Goal: Find specific page/section: Find specific page/section

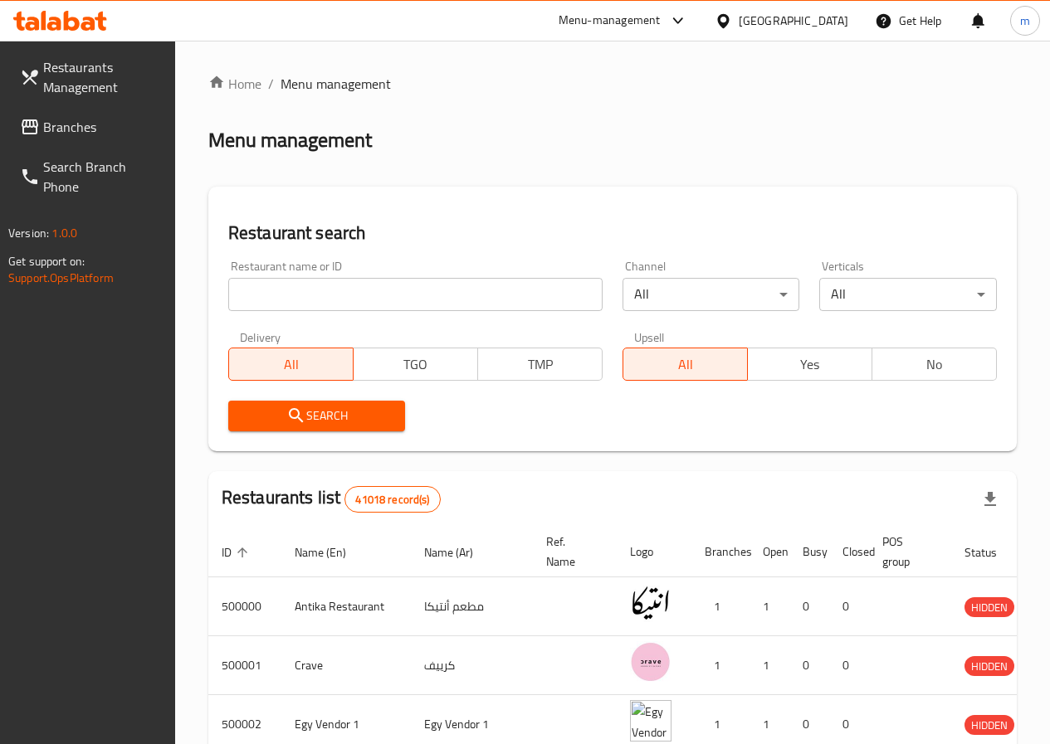
click at [105, 126] on span "Branches" at bounding box center [102, 127] width 119 height 20
click at [829, 12] on div "[GEOGRAPHIC_DATA]" at bounding box center [793, 21] width 110 height 18
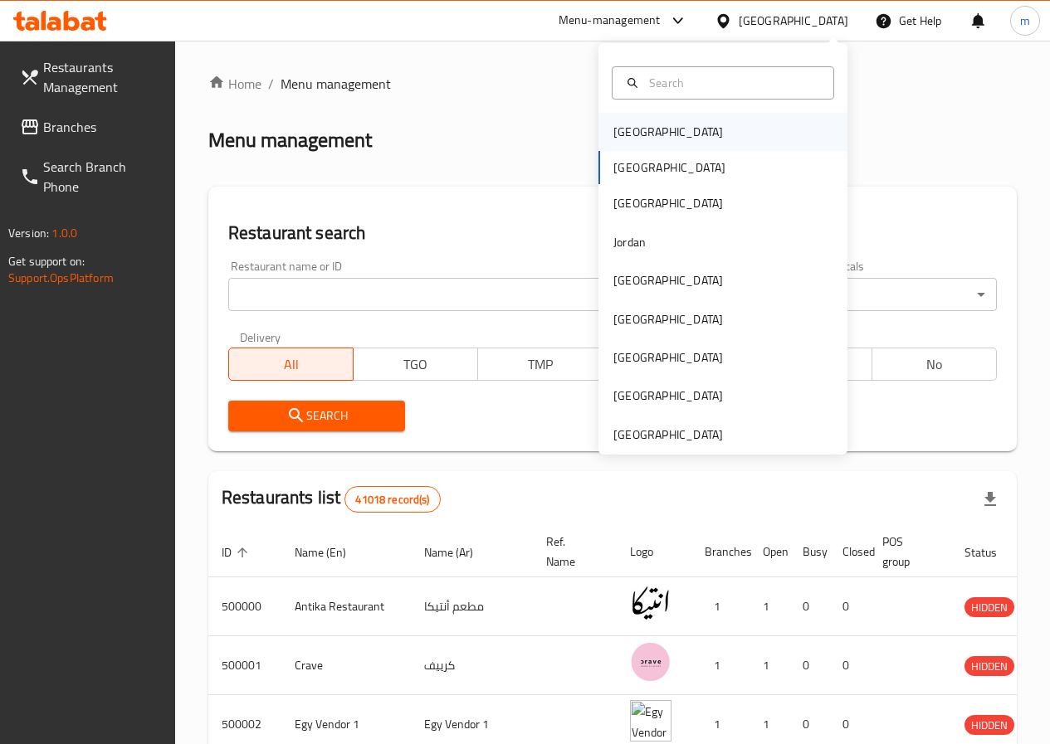
click at [620, 134] on div "[GEOGRAPHIC_DATA]" at bounding box center [668, 132] width 110 height 18
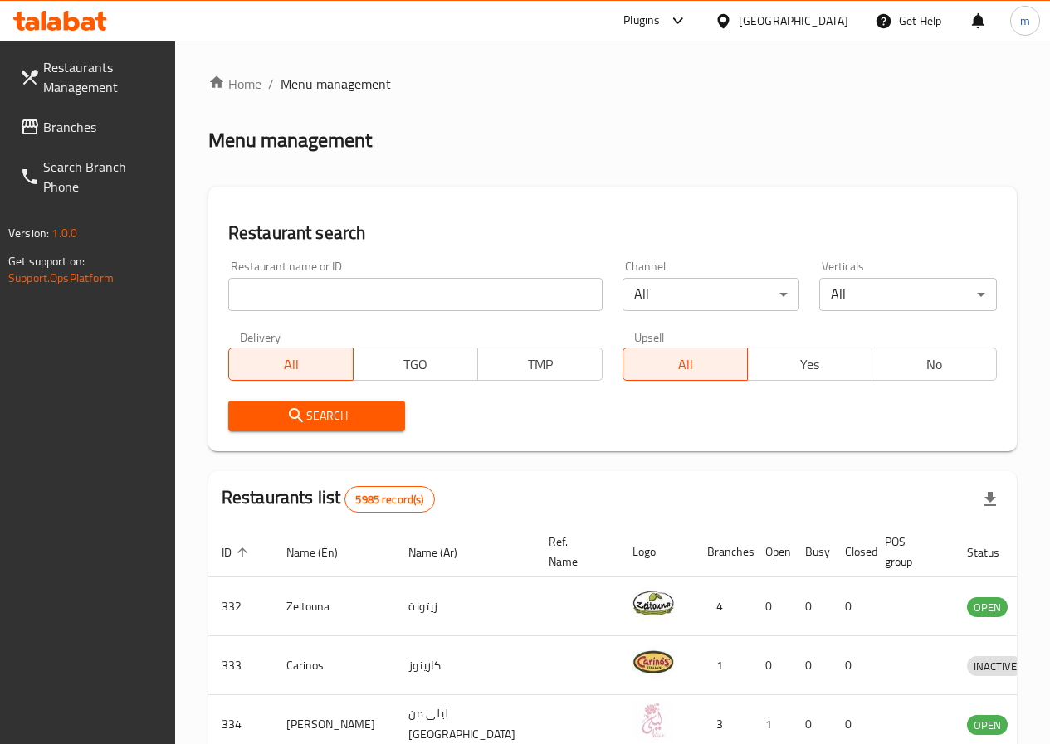
click at [294, 294] on input "search" at bounding box center [415, 294] width 374 height 33
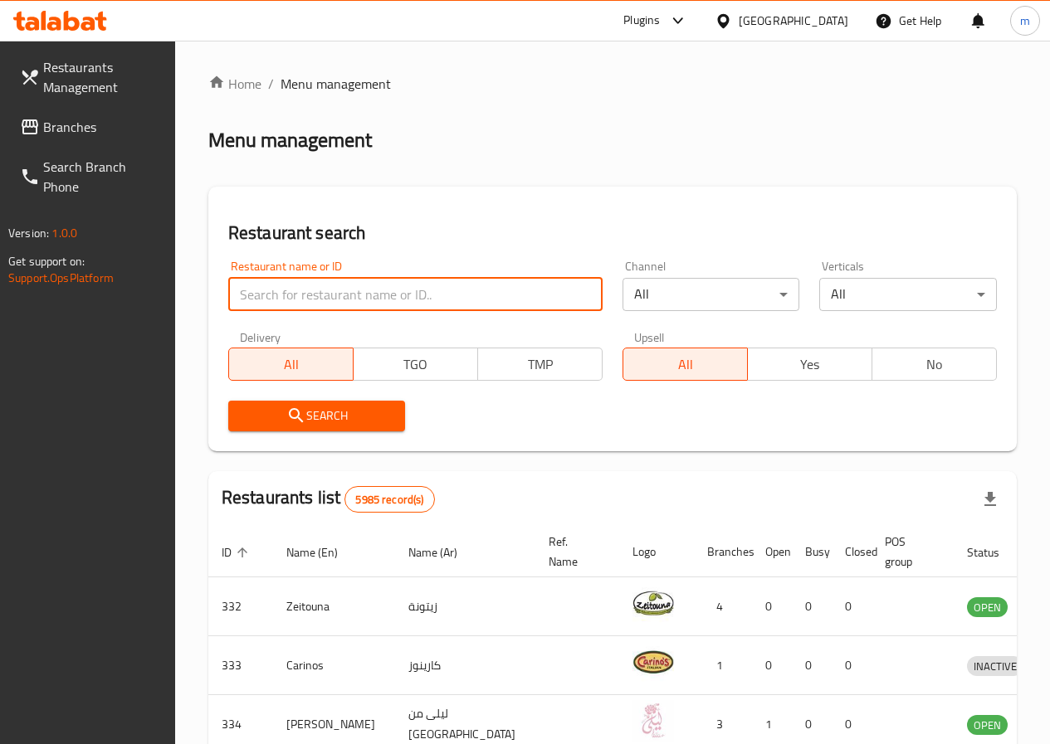
drag, startPoint x: 294, startPoint y: 294, endPoint x: 270, endPoint y: 300, distance: 23.9
click at [270, 300] on input "search" at bounding box center [415, 294] width 374 height 33
paste input "776765"
type input "776765"
click at [379, 421] on span "Search" at bounding box center [316, 416] width 151 height 21
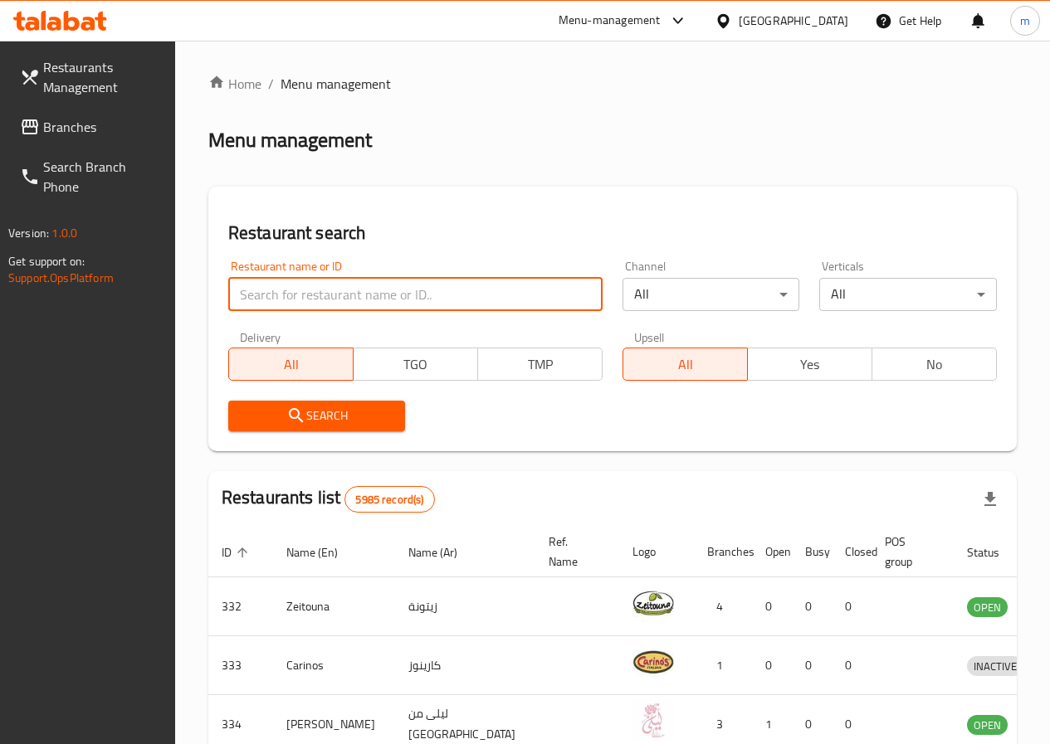
paste input "776765"
type input "776765"
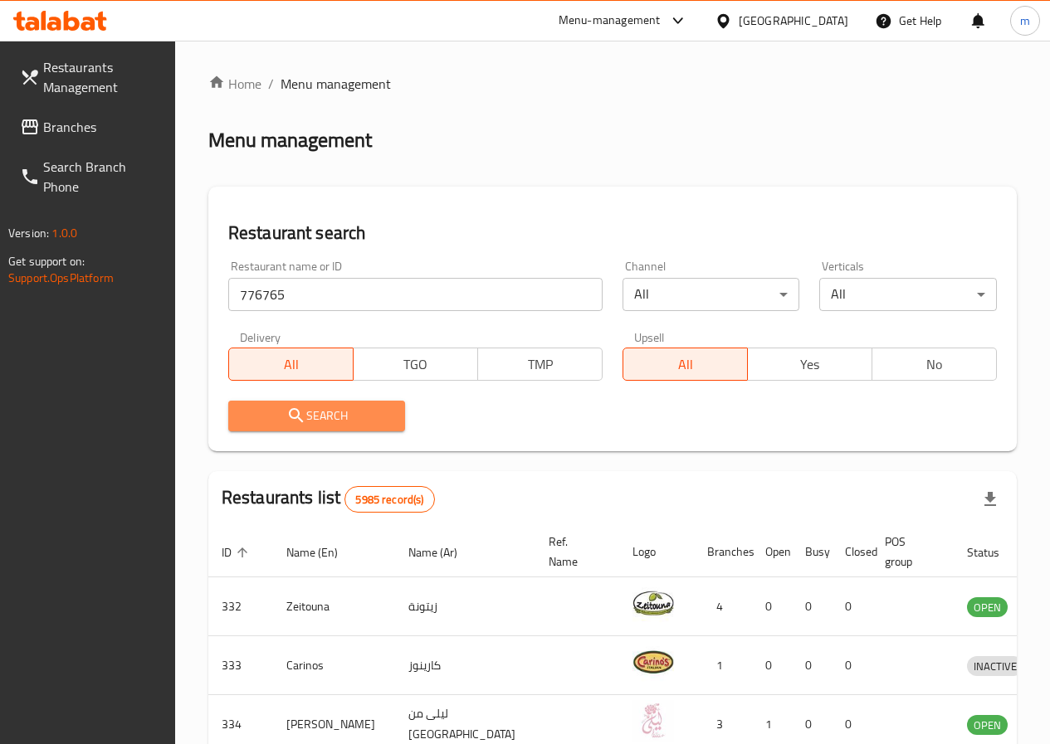
click at [330, 404] on button "Search" at bounding box center [317, 416] width 178 height 31
click at [330, 404] on div at bounding box center [525, 372] width 1050 height 744
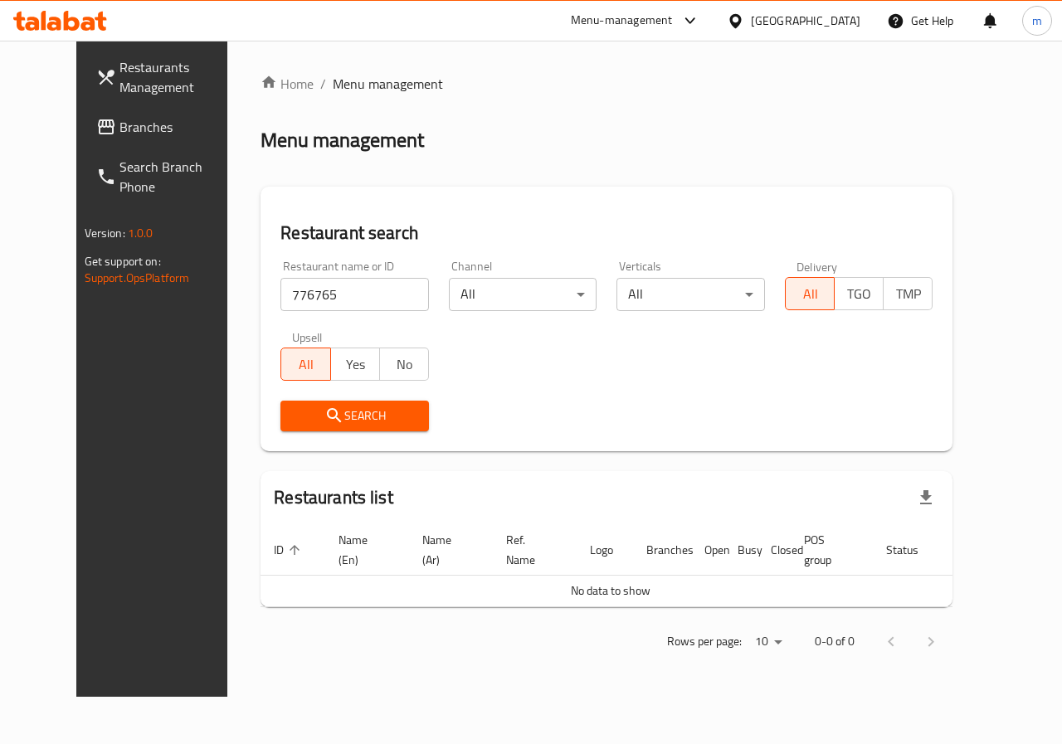
click at [480, 387] on div "Restaurant name or ID 776765 Restaurant name or ID Channel All ​ Verticals All …" at bounding box center [606, 346] width 672 height 191
click at [119, 137] on span "Branches" at bounding box center [179, 127] width 121 height 20
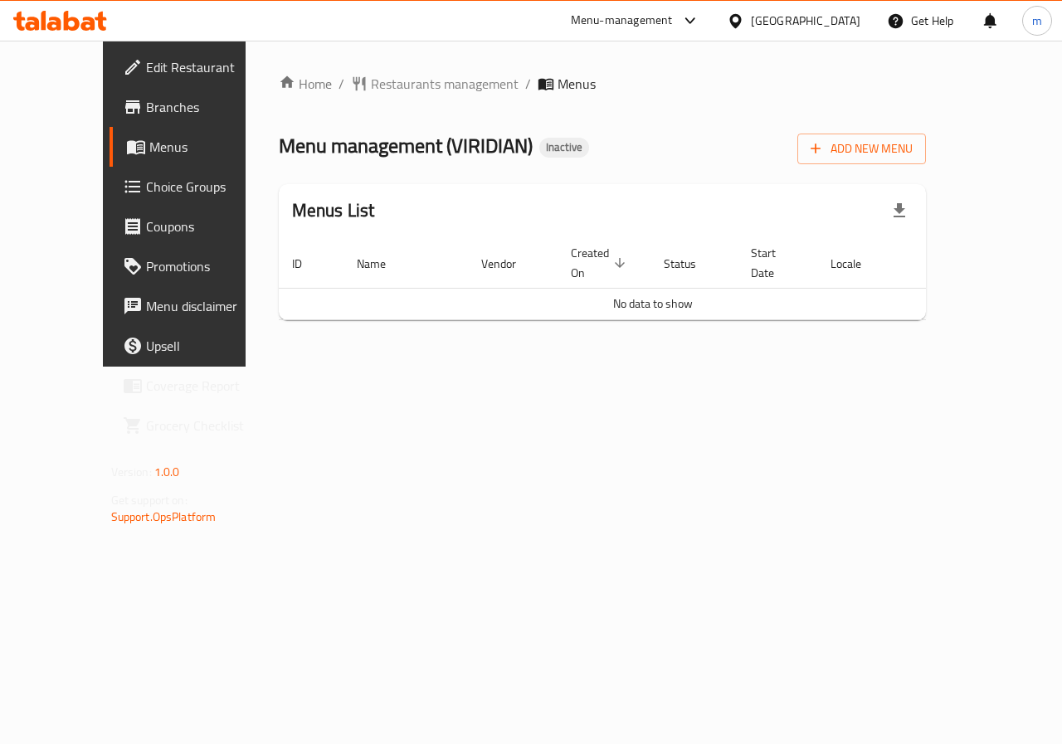
click at [110, 54] on link "Edit Restaurant" at bounding box center [195, 67] width 171 height 40
